Goal: Task Accomplishment & Management: Manage account settings

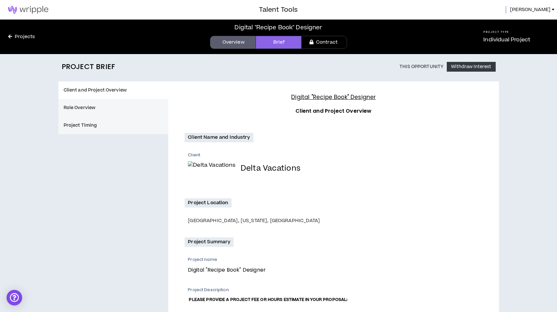
click at [315, 159] on div "Client Delta Vacations" at bounding box center [335, 168] width 294 height 32
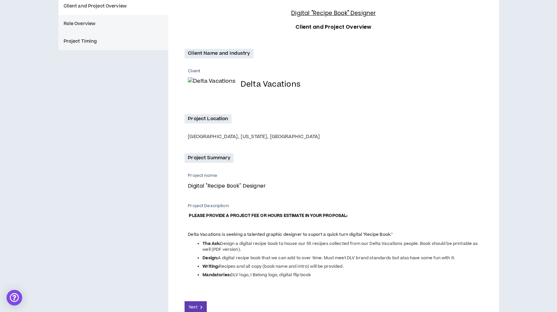
scroll to position [159, 0]
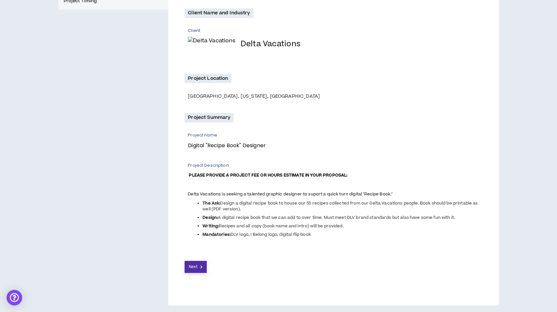
click at [199, 266] on button "Next" at bounding box center [195, 267] width 22 height 12
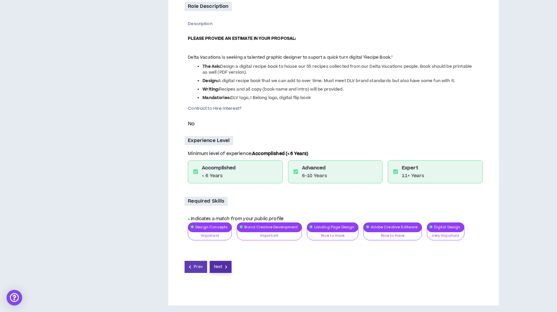
scroll to position [176, 0]
click at [220, 267] on span "Next" at bounding box center [218, 267] width 8 height 6
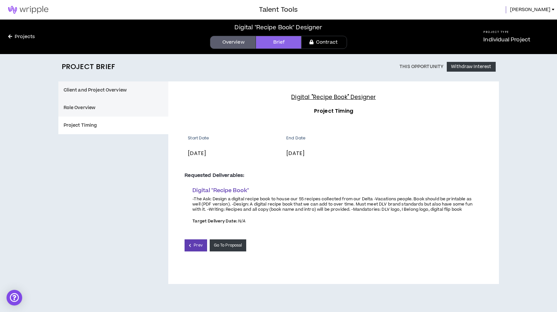
scroll to position [10, 0]
click at [26, 33] on link "Projects" at bounding box center [21, 36] width 43 height 7
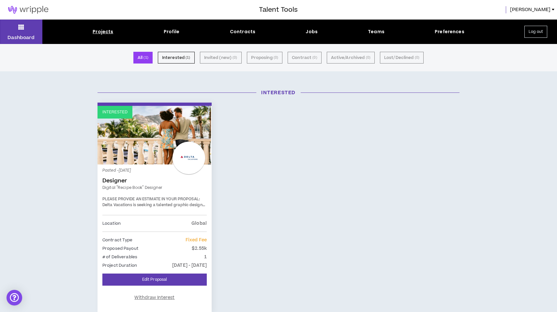
click at [100, 28] on div "Projects" at bounding box center [103, 31] width 21 height 7
click at [103, 34] on div "Projects" at bounding box center [103, 31] width 21 height 7
click at [98, 32] on div "Projects" at bounding box center [103, 31] width 21 height 7
click at [19, 32] on button "Dashboard" at bounding box center [21, 32] width 42 height 24
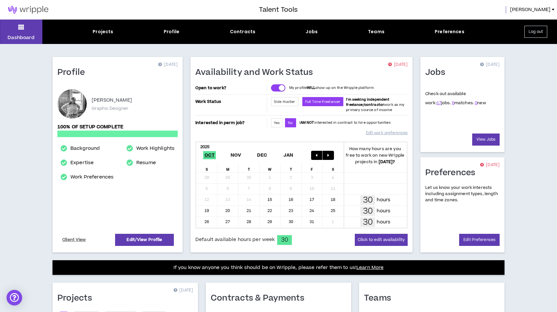
click at [399, 84] on div "Availability and Work Status [DATE]" at bounding box center [301, 75] width 212 height 17
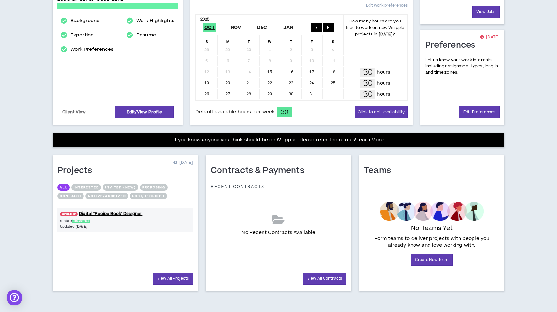
scroll to position [167, 0]
click at [109, 256] on div "UPDATED! Digital "Recipe Book" Designer Status: Interested Updated: [DATE]" at bounding box center [125, 237] width 136 height 65
click at [239, 273] on div "View All Contracts" at bounding box center [278, 279] width 136 height 12
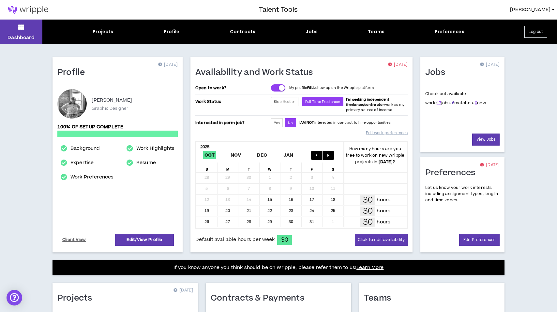
click at [452, 105] on link "6" at bounding box center [453, 103] width 2 height 6
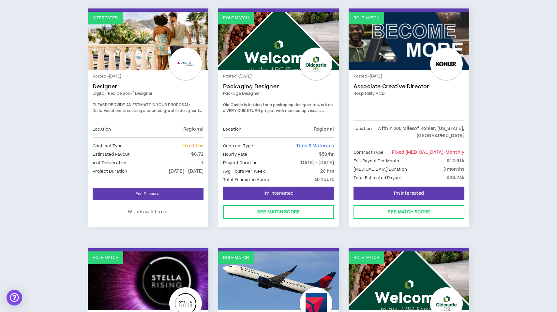
scroll to position [112, 0]
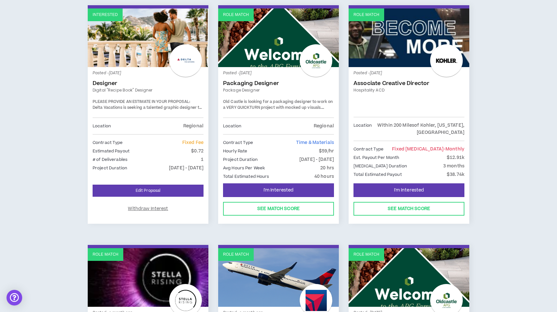
click at [490, 144] on div "Interested Posted - [DATE] Designer Digital "Recipe Book" Designer PLEASE PROVI…" at bounding box center [278, 245] width 540 height 480
click at [190, 126] on p "Regional" at bounding box center [193, 126] width 20 height 7
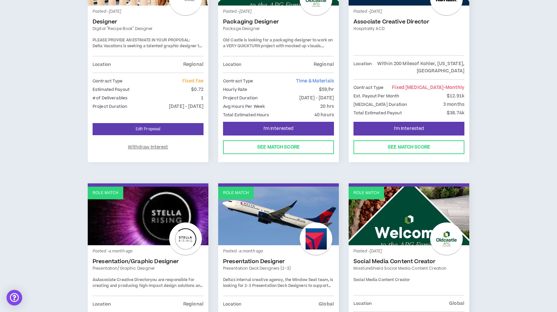
scroll to position [0, 0]
